Goal: Navigation & Orientation: Understand site structure

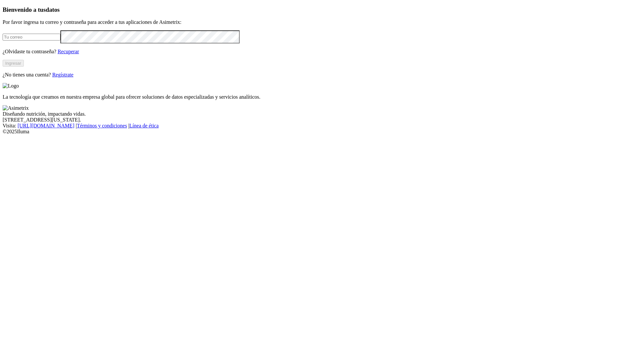
click at [60, 41] on input "email" at bounding box center [32, 37] width 58 height 7
type input "[PERSON_NAME][EMAIL_ADDRESS][PERSON_NAME][DOMAIN_NAME]"
click at [24, 67] on button "Ingresar" at bounding box center [13, 63] width 21 height 7
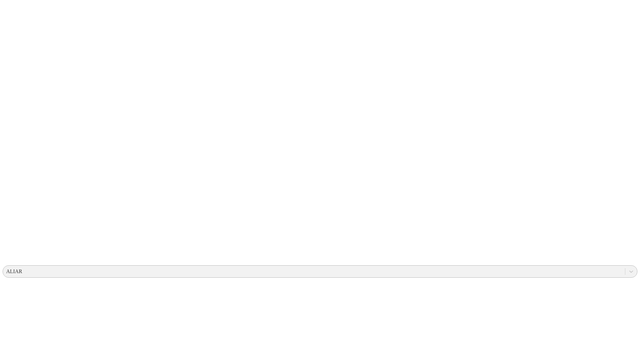
click at [22, 269] on div "ALIAR" at bounding box center [14, 272] width 16 height 6
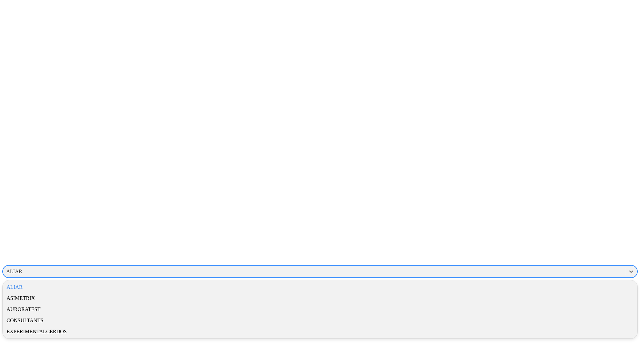
click at [545, 293] on div "ASIMETRIX" at bounding box center [320, 298] width 635 height 11
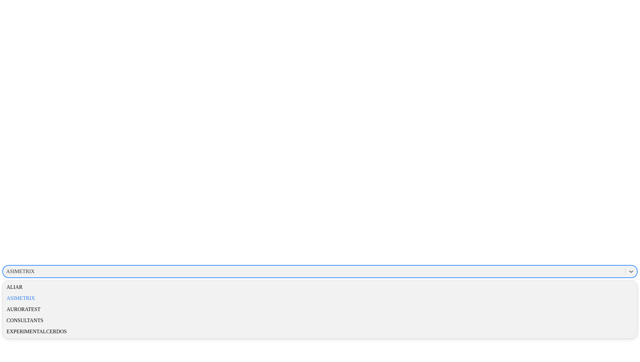
click at [35, 269] on div "ASIMETRIX" at bounding box center [20, 272] width 28 height 6
click at [547, 304] on div "AURORATEST" at bounding box center [320, 309] width 635 height 11
click at [499, 267] on div "AURORATEST" at bounding box center [314, 272] width 623 height 10
click at [553, 315] on div "CONSULTANTS" at bounding box center [320, 320] width 635 height 11
click at [521, 267] on div "CONSULTANTS" at bounding box center [314, 272] width 623 height 10
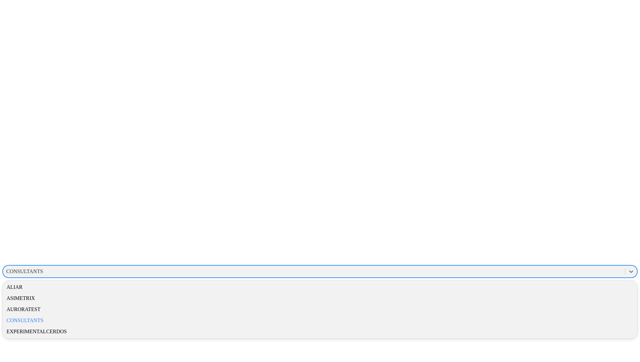
click at [546, 282] on div "ALIAR" at bounding box center [320, 287] width 635 height 11
